Goal: Download file/media

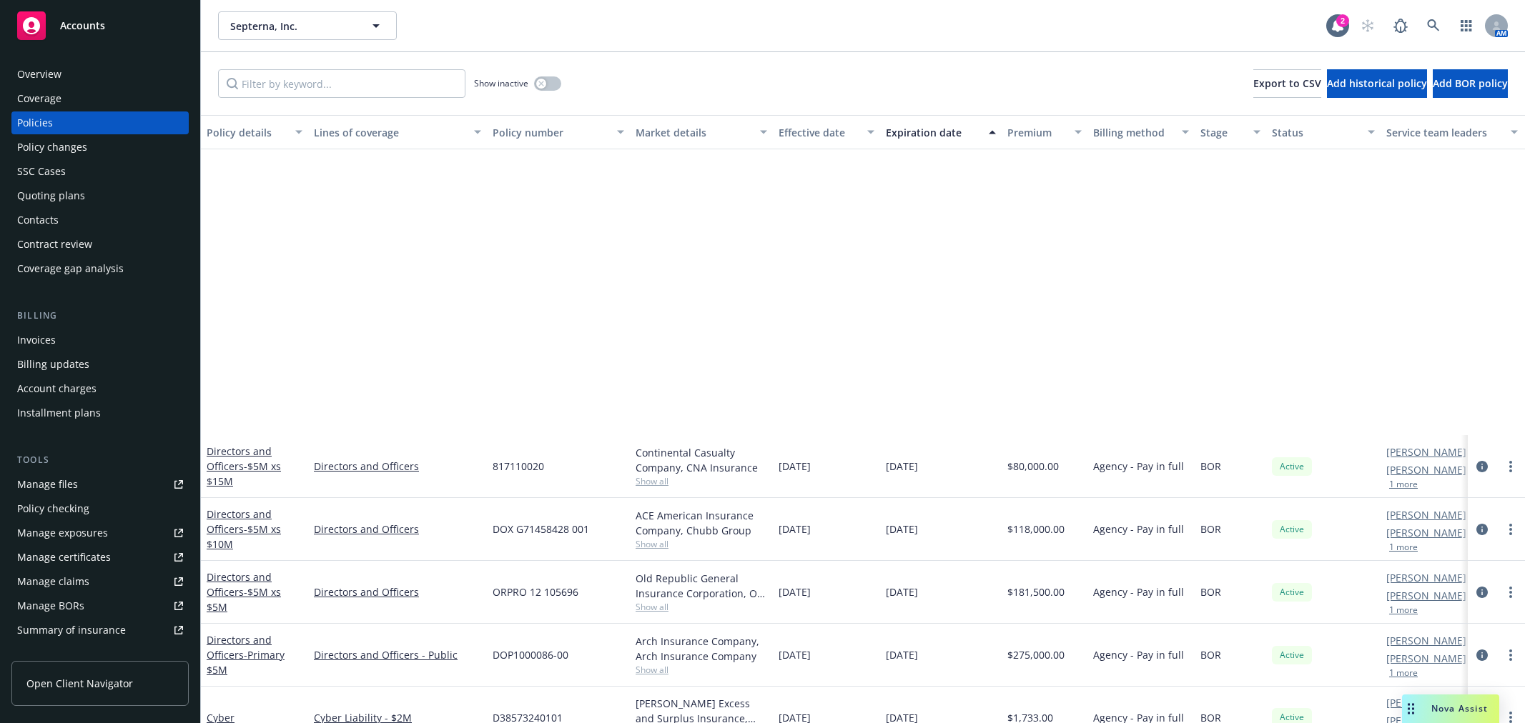
click at [322, 29] on span "Septerna, Inc." at bounding box center [292, 26] width 124 height 15
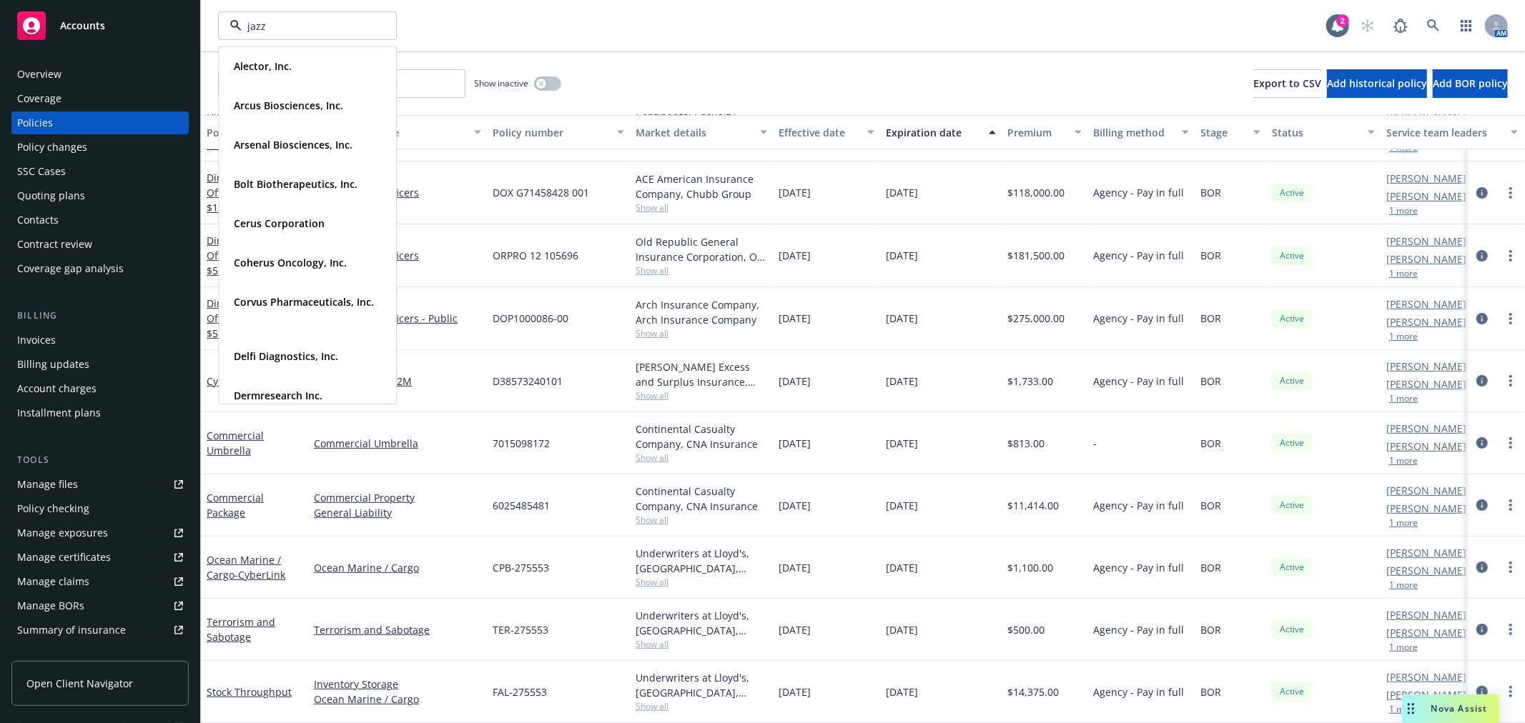
type input "jazz"
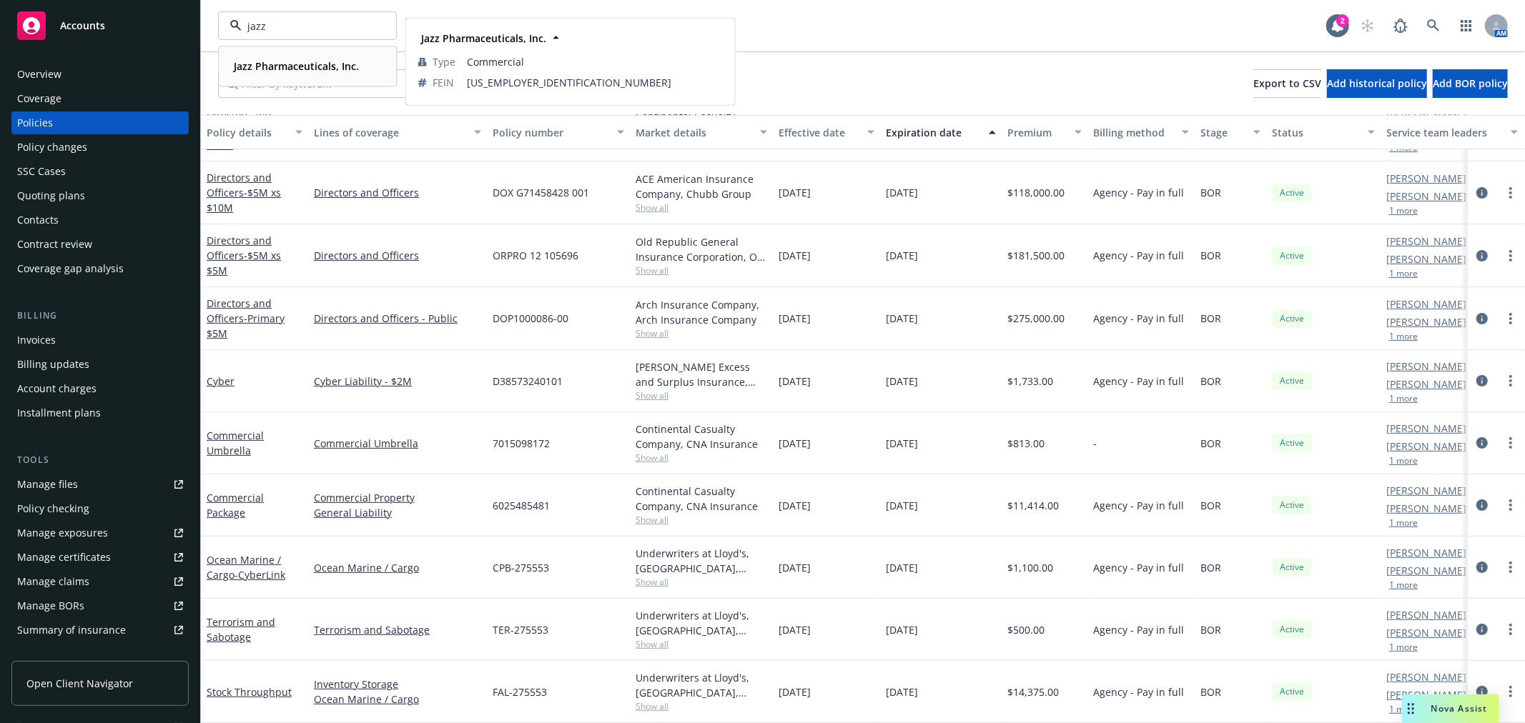
click at [297, 66] on strong "Jazz Pharmaceuticals, Inc." at bounding box center [296, 66] width 125 height 14
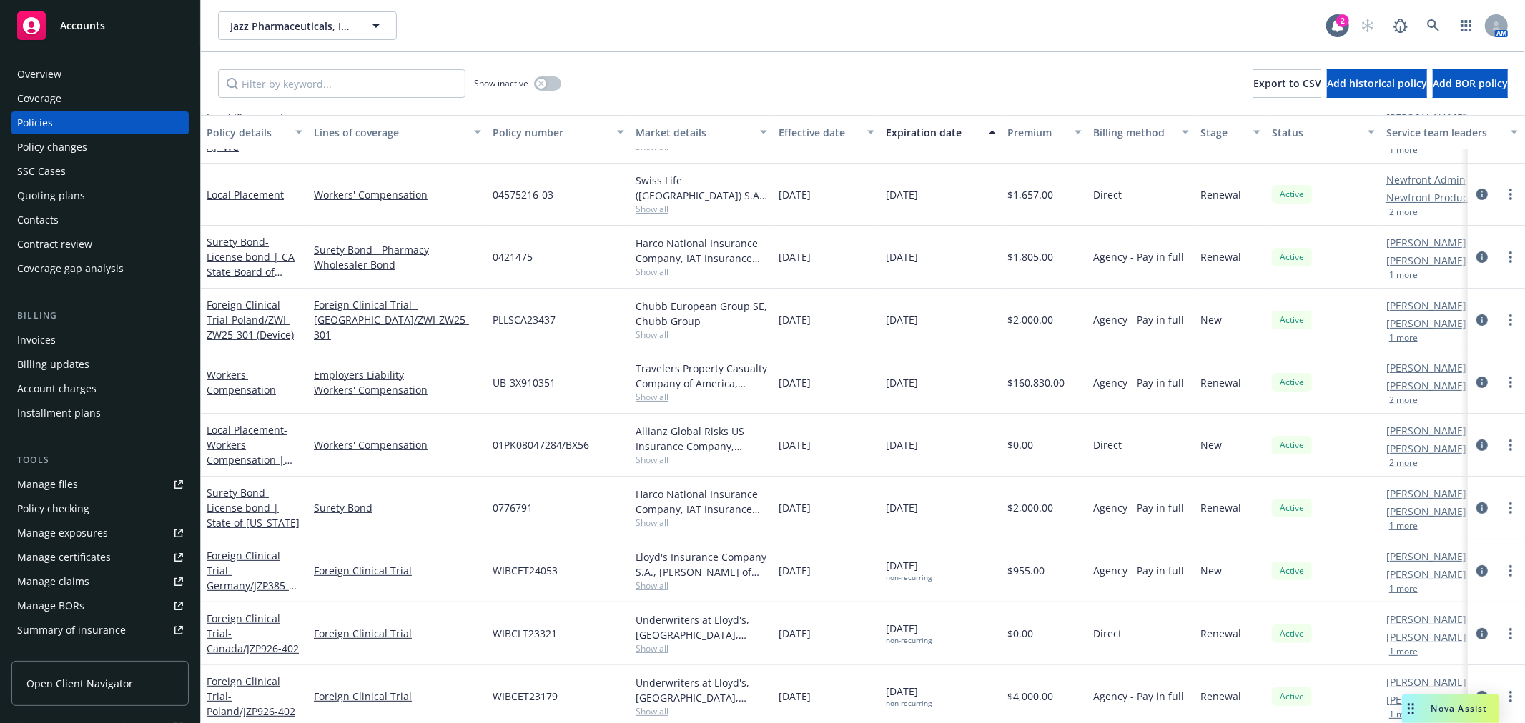
click at [77, 478] on link "Manage files" at bounding box center [99, 484] width 177 height 23
click at [69, 71] on div "Overview" at bounding box center [100, 74] width 166 height 23
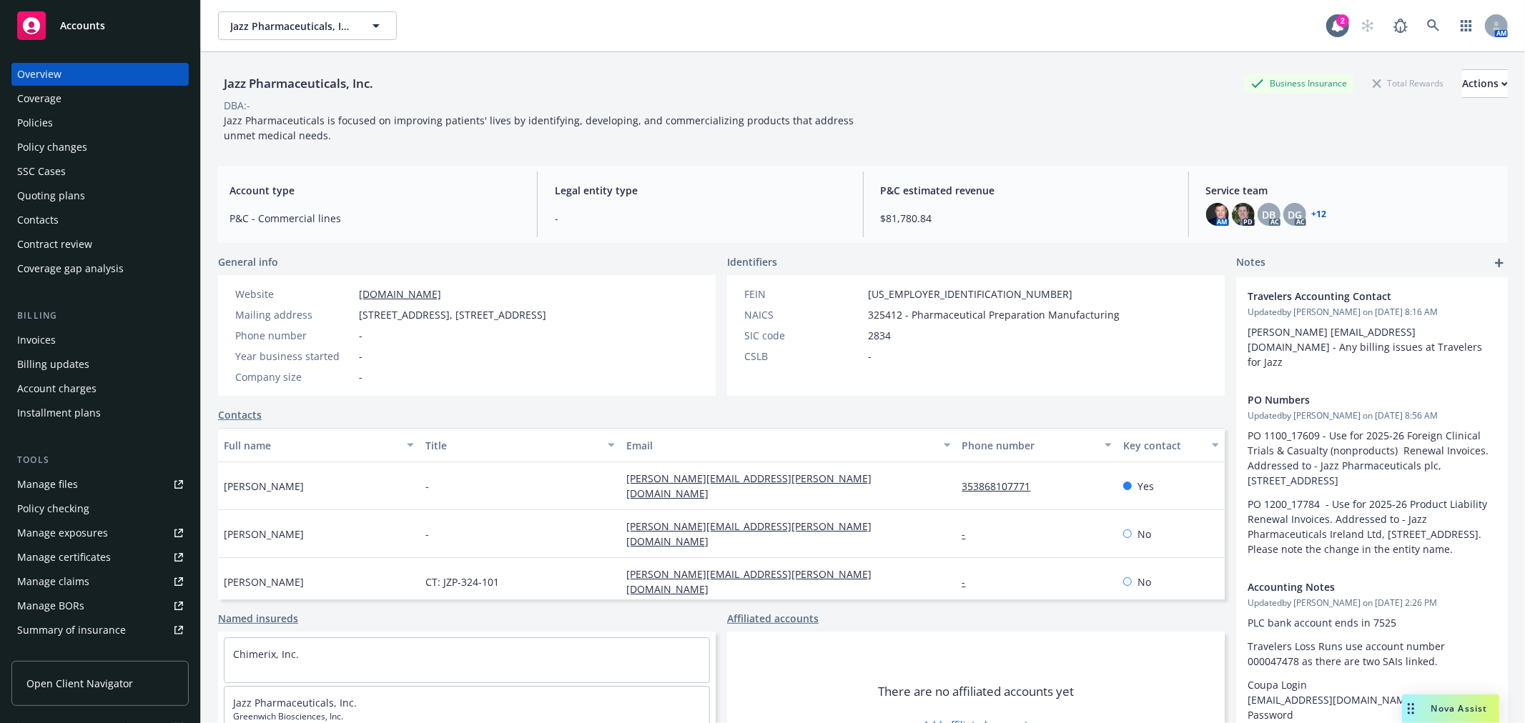
drag, startPoint x: 360, startPoint y: 312, endPoint x: 698, endPoint y: 312, distance: 338.1
click at [563, 312] on div "Website [DOMAIN_NAME] Mailing address [STREET_ADDRESS] Phone number - Year busi…" at bounding box center [390, 335] width 345 height 121
copy span "[STREET_ADDRESS], [STREET_ADDRESS]"
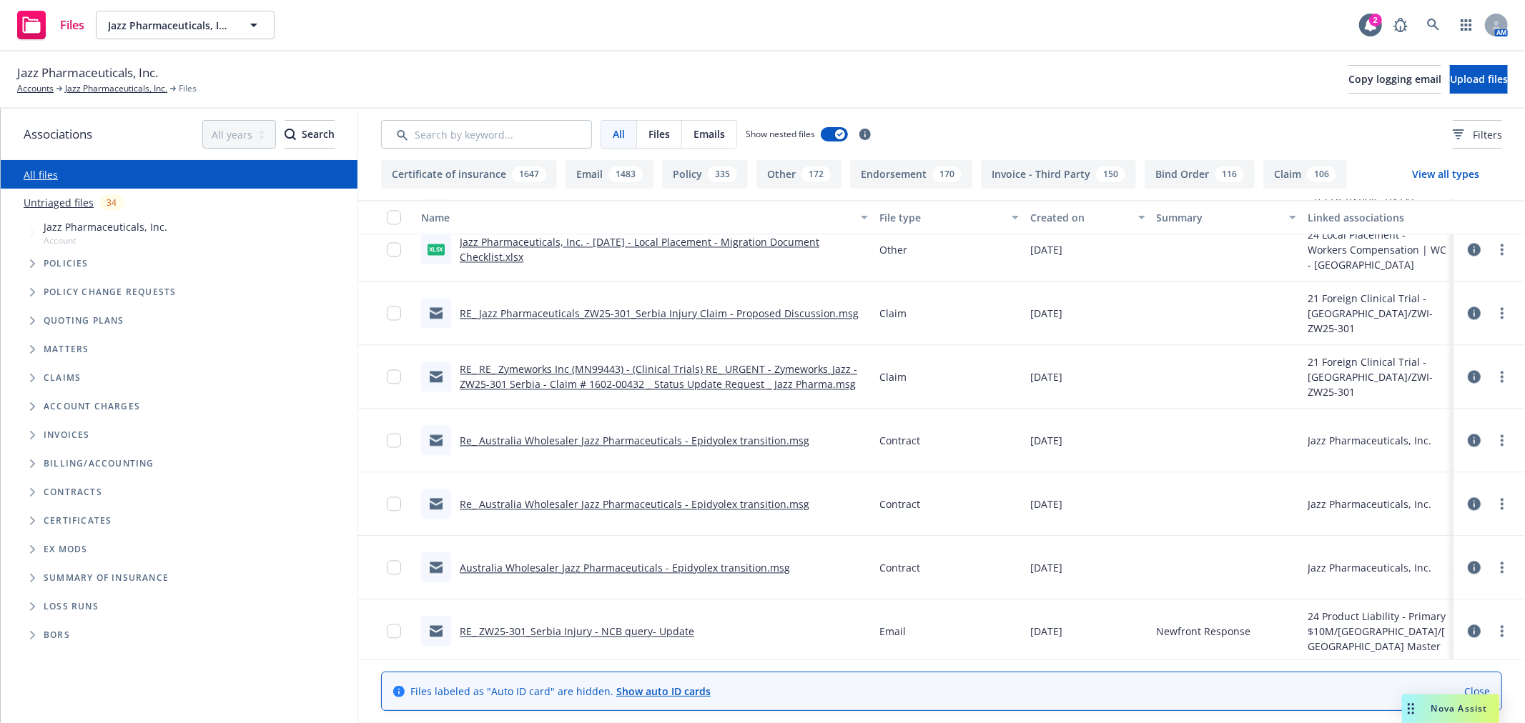
scroll to position [158762, 0]
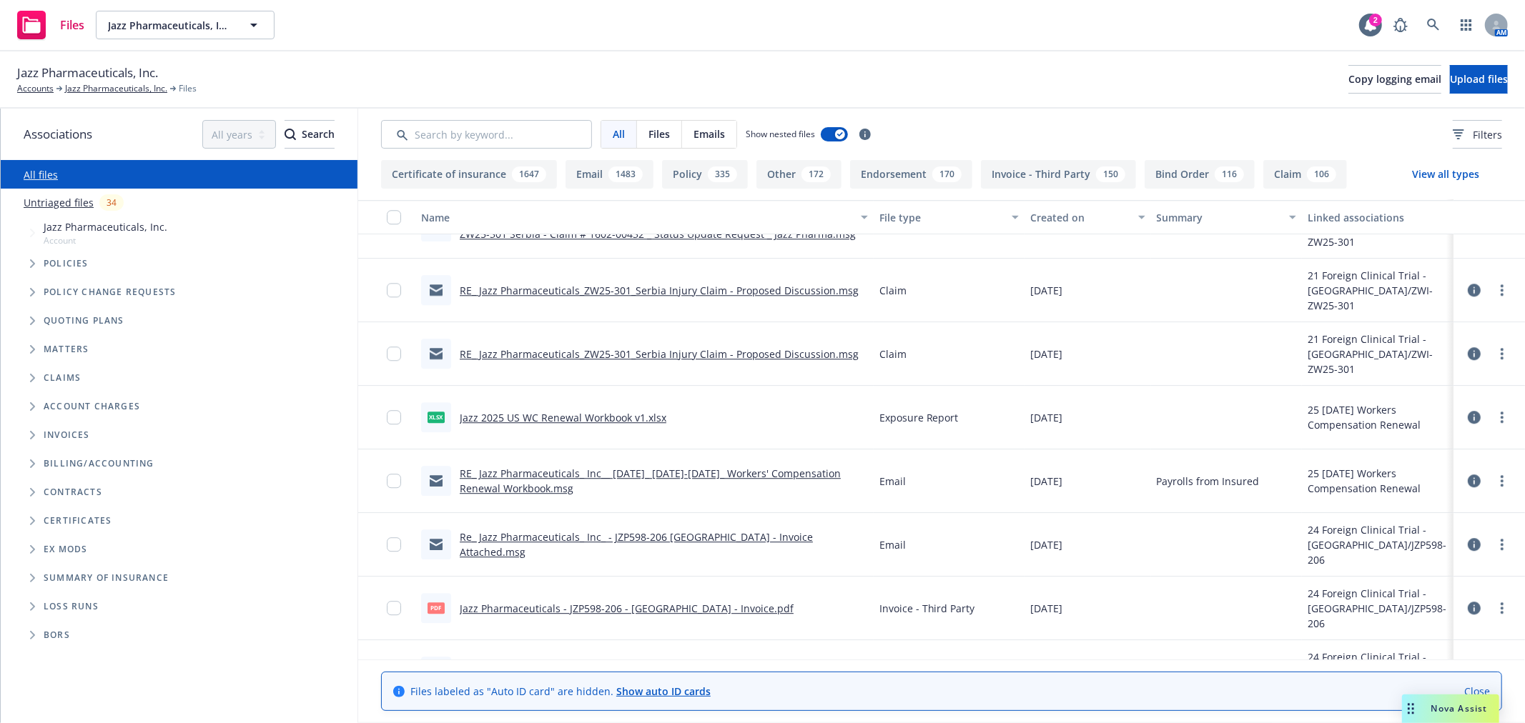
click at [575, 417] on link "Jazz 2025 US WC Renewal Workbook v1.xlsx" at bounding box center [563, 418] width 207 height 14
